Goal: Book appointment/travel/reservation

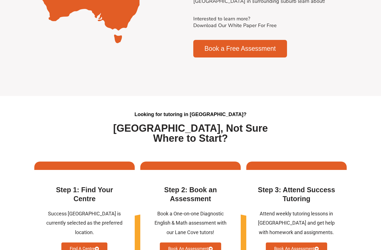
scroll to position [1319, 0]
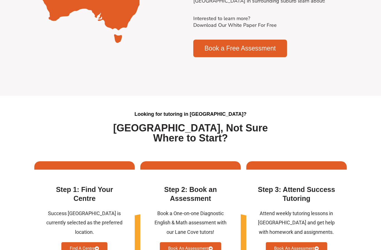
click at [91, 242] on link "Find A Centre" at bounding box center [84, 248] width 46 height 13
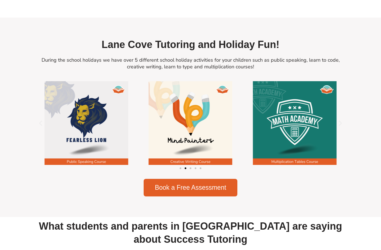
scroll to position [724, 0]
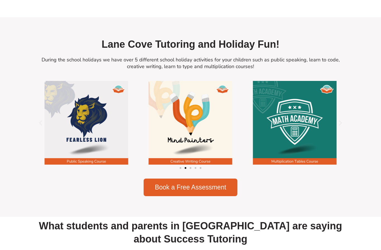
click at [92, 114] on img "2 / 5" at bounding box center [87, 123] width 84 height 84
click at [204, 184] on span "Book a Free Assessment" at bounding box center [190, 187] width 71 height 6
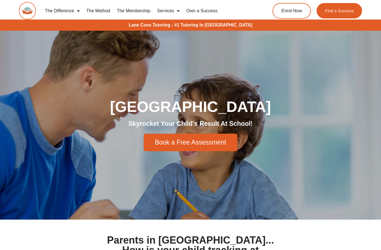
click at [163, 142] on span "Book a Free Assessment" at bounding box center [190, 142] width 71 height 6
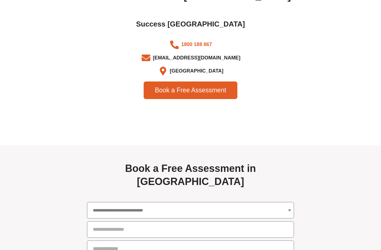
scroll to position [1977, 0]
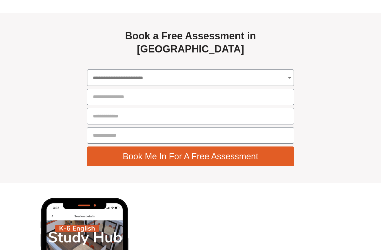
click at [160, 69] on select "**********" at bounding box center [190, 77] width 207 height 16
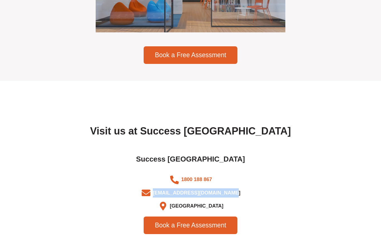
scroll to position [1714, 0]
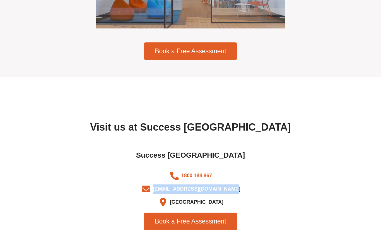
click at [203, 218] on span "Book a Free Assessment" at bounding box center [190, 221] width 71 height 6
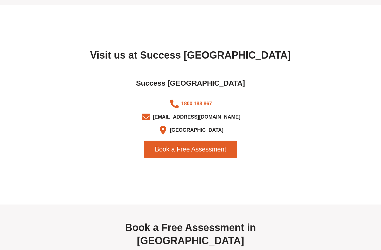
scroll to position [1785, 0]
